Goal: Information Seeking & Learning: Learn about a topic

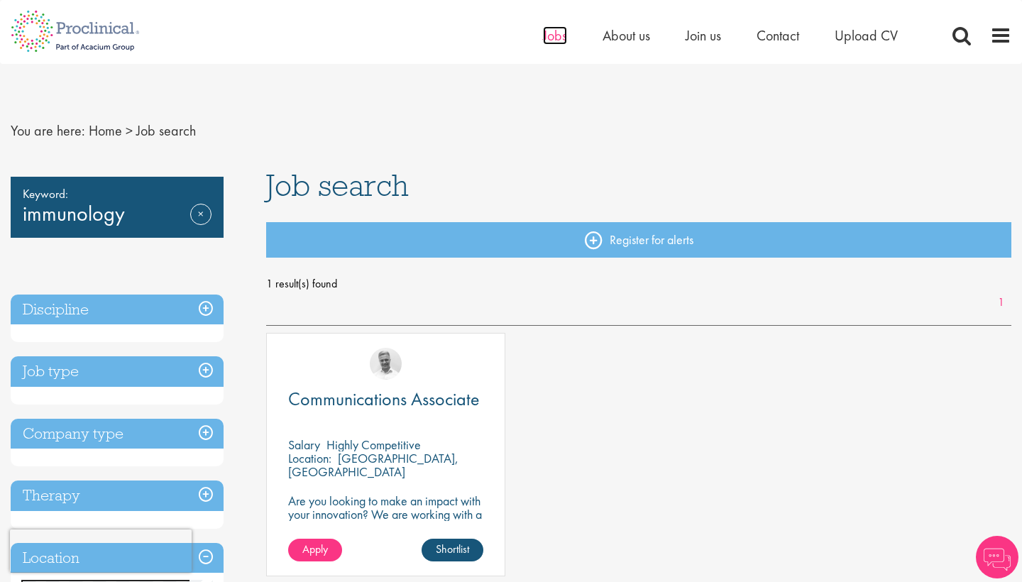
click at [557, 42] on span "Jobs" at bounding box center [555, 35] width 24 height 18
